Goal: Information Seeking & Learning: Learn about a topic

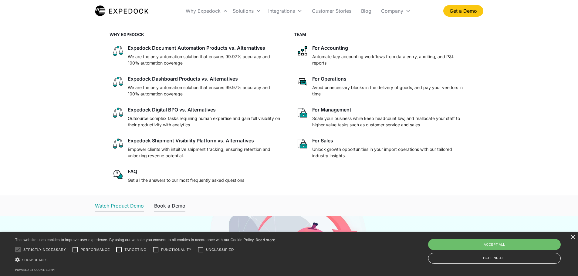
click at [127, 204] on div "Watch Product Demo" at bounding box center [119, 206] width 49 height 6
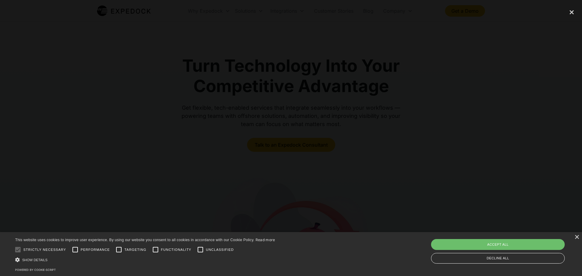
click at [521, 149] on div at bounding box center [291, 137] width 582 height 265
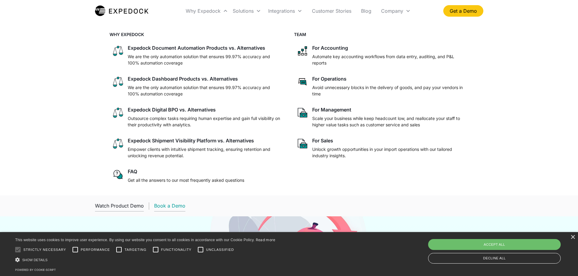
click at [165, 205] on div "Book a Demo" at bounding box center [169, 206] width 31 height 6
click at [573, 238] on div "×" at bounding box center [572, 237] width 5 height 5
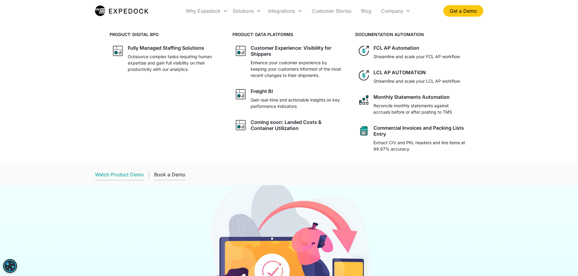
click at [128, 177] on div "Watch Product Demo" at bounding box center [119, 175] width 49 height 6
click at [111, 177] on div "Watch Product Demo" at bounding box center [119, 175] width 49 height 6
click at [166, 174] on div "Book a Demo" at bounding box center [169, 175] width 31 height 6
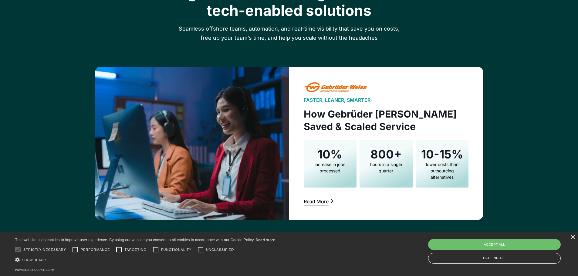
scroll to position [971, 0]
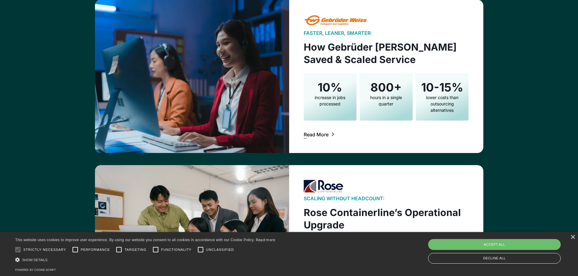
click at [315, 137] on div "Read More" at bounding box center [316, 134] width 25 height 5
